Goal: Task Accomplishment & Management: Manage account settings

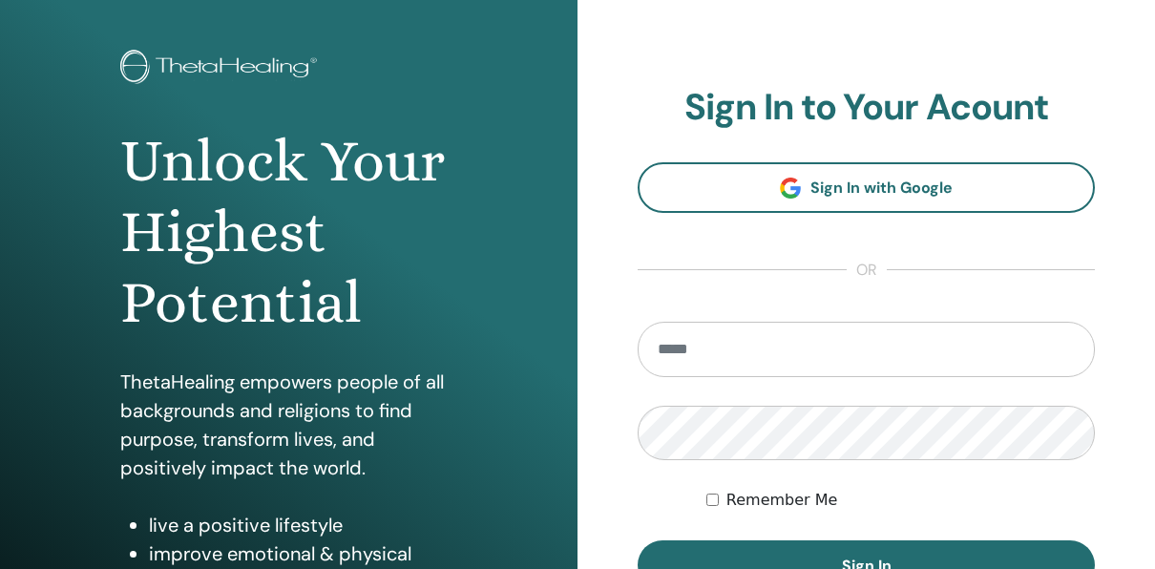
scroll to position [191, 0]
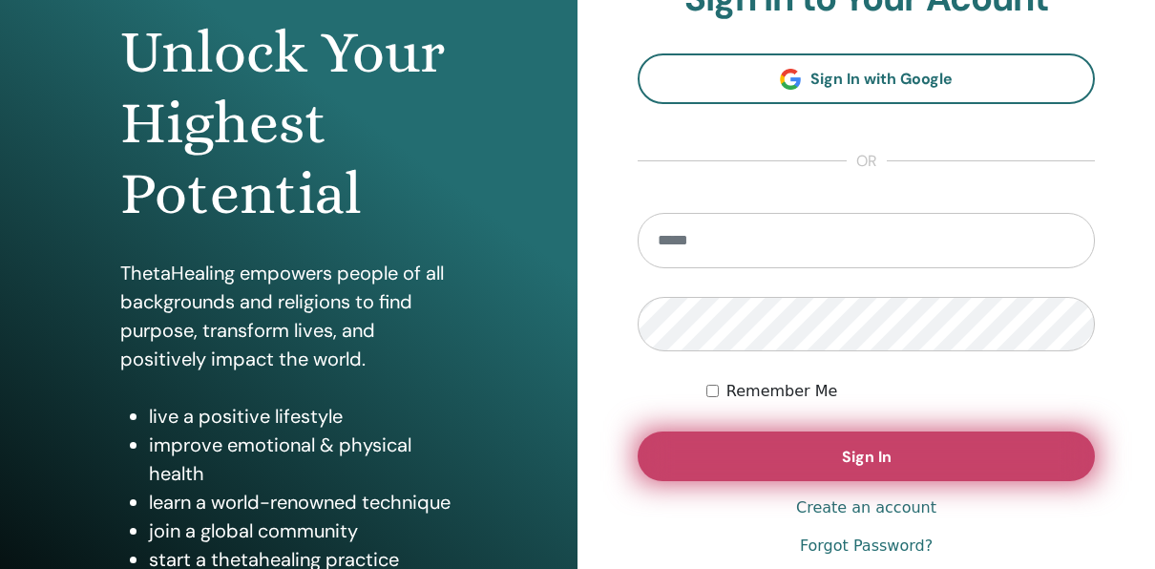
type input "**********"
click at [837, 451] on button "Sign In" at bounding box center [866, 456] width 457 height 50
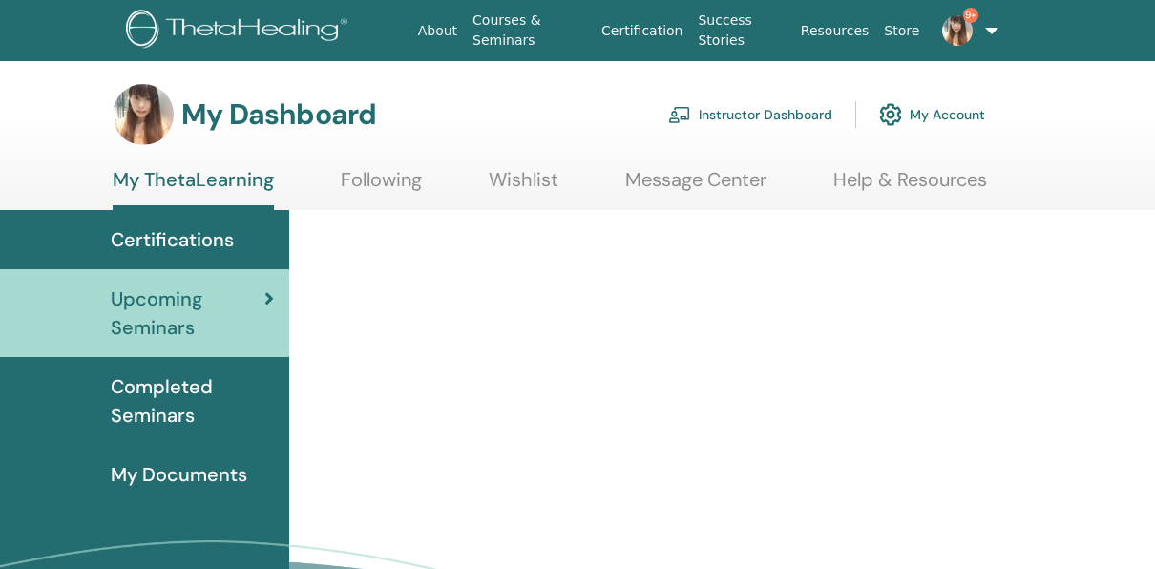
click at [807, 106] on link "Instructor Dashboard" at bounding box center [750, 115] width 164 height 42
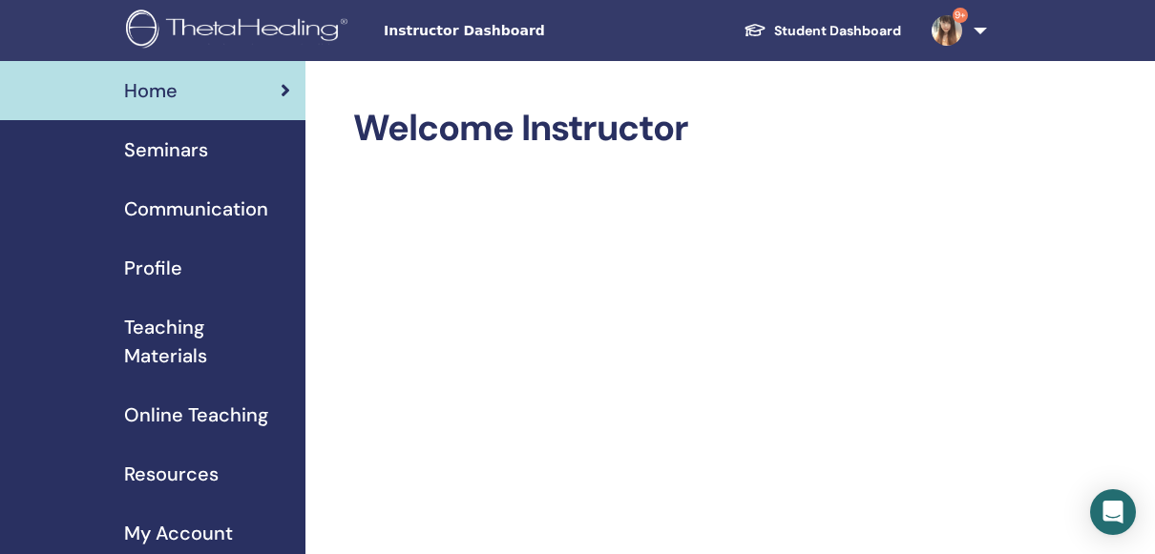
click at [182, 151] on span "Seminars" at bounding box center [166, 150] width 84 height 29
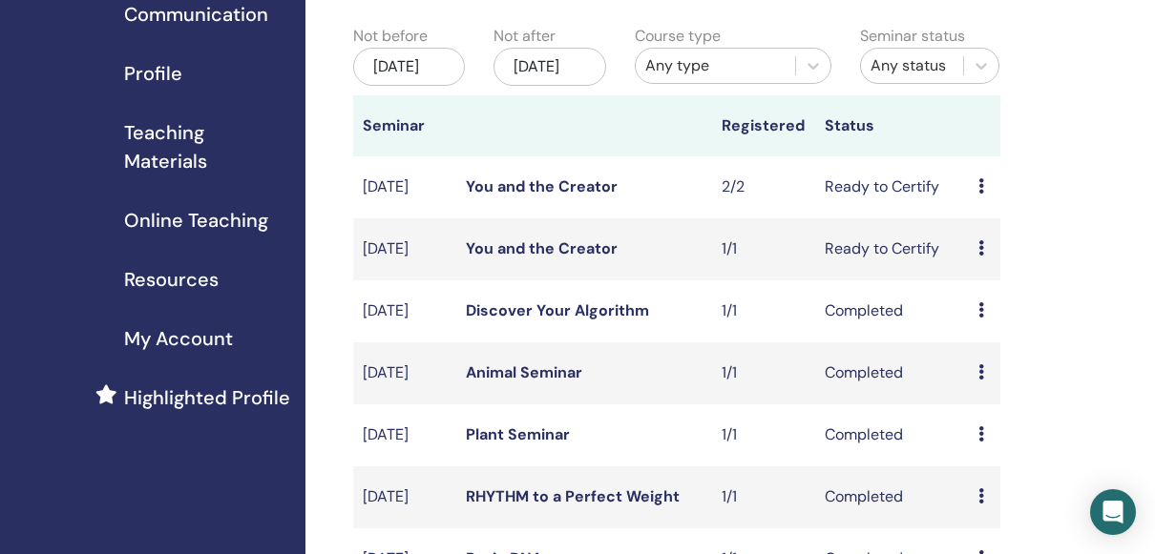
scroll to position [286, 0]
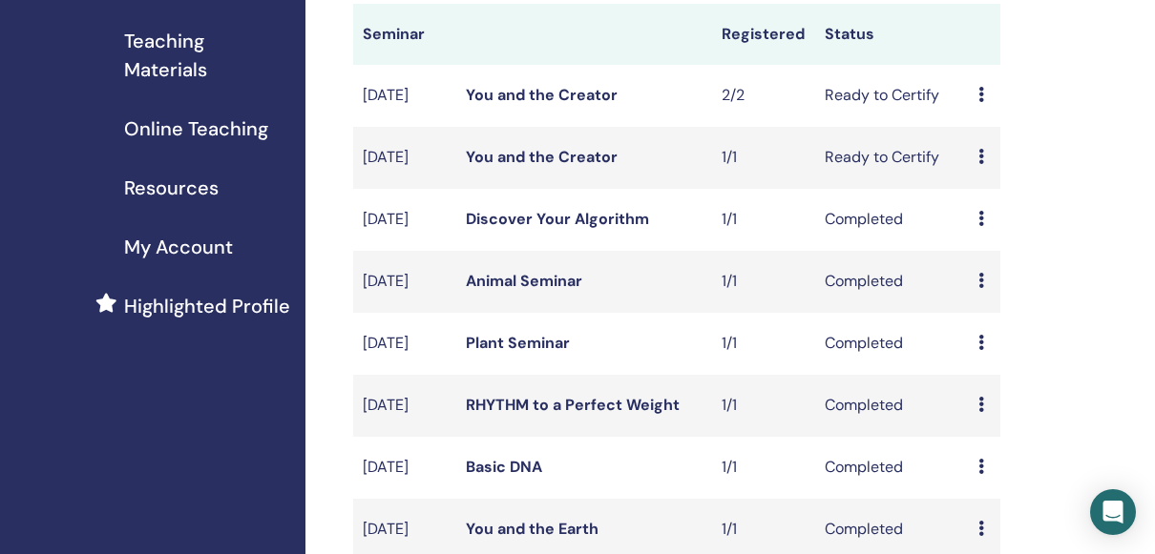
click at [980, 102] on icon at bounding box center [981, 94] width 6 height 15
click at [975, 185] on link "Attendees" at bounding box center [998, 189] width 73 height 20
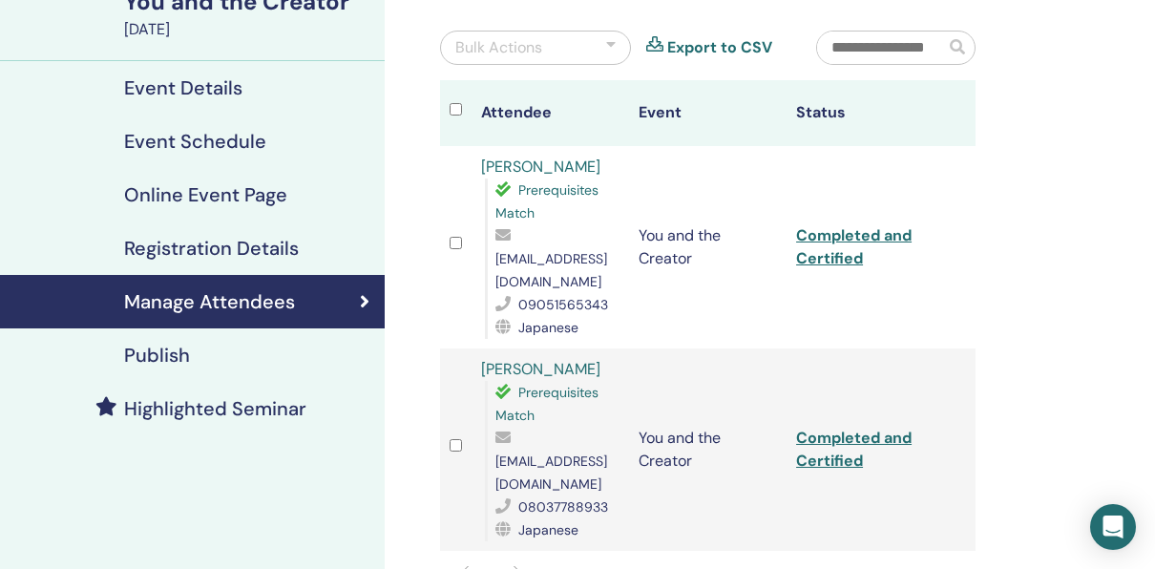
scroll to position [191, 0]
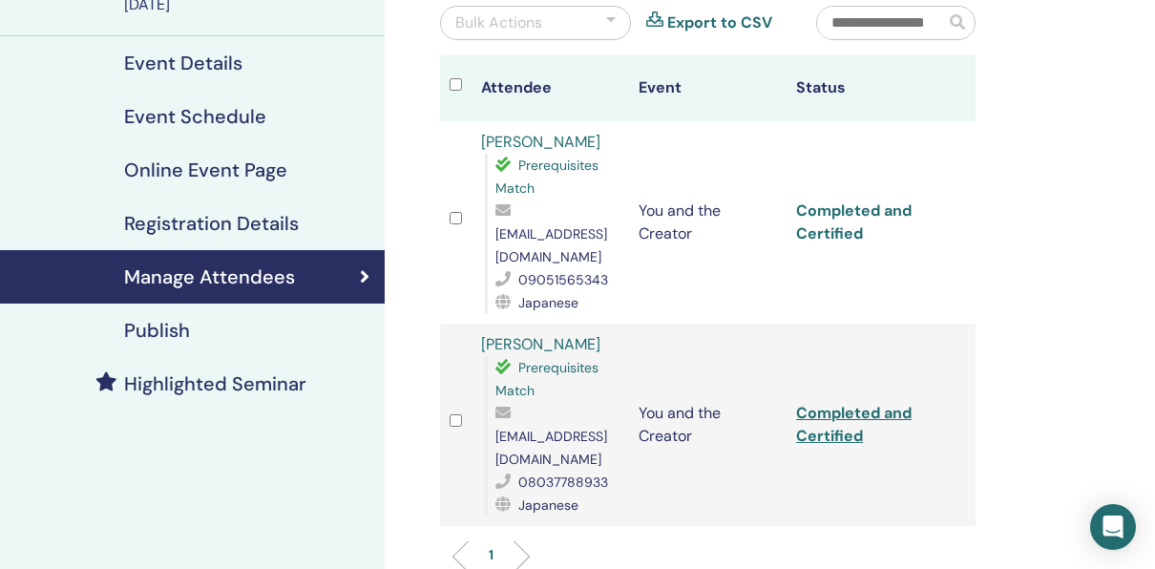
click at [862, 200] on link "Completed and Certified" at bounding box center [853, 221] width 115 height 43
